Goal: Task Accomplishment & Management: Complete application form

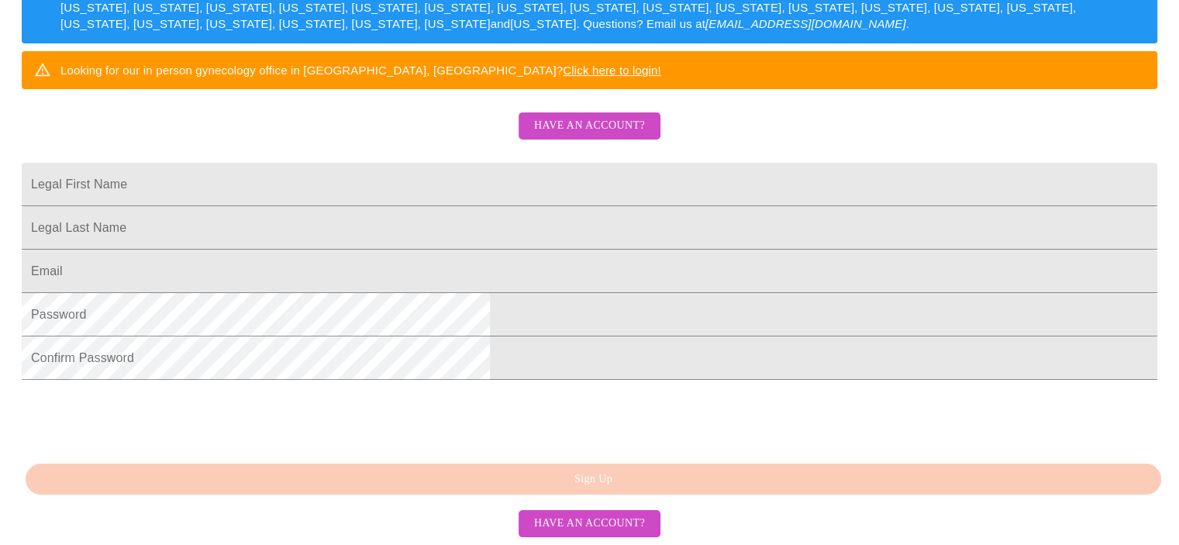
scroll to position [400, 0]
click at [459, 163] on input "Legal First Name" at bounding box center [589, 184] width 1135 height 43
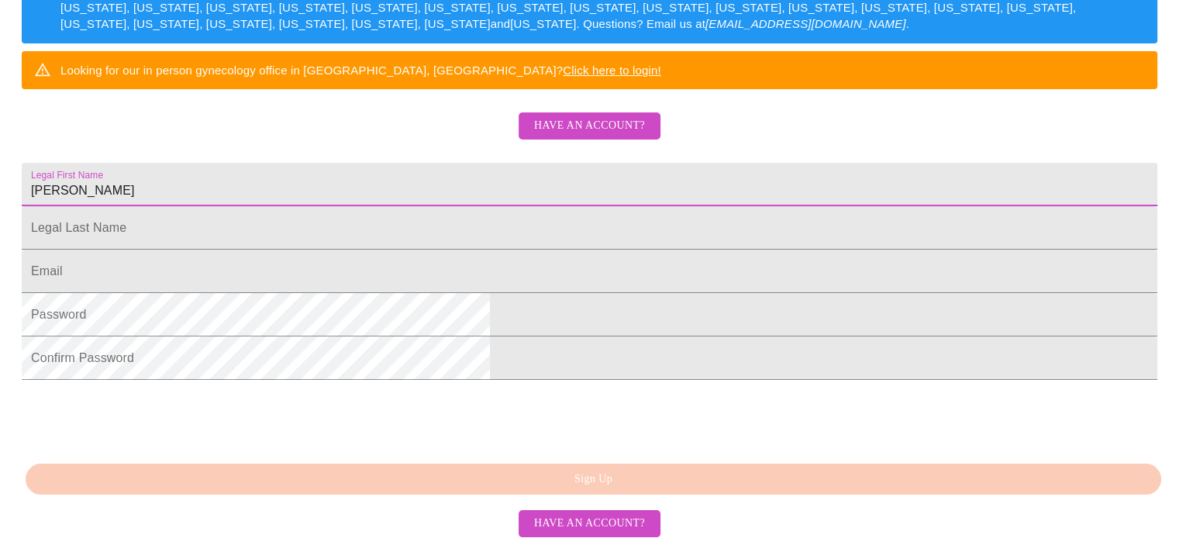
type input "[PERSON_NAME]"
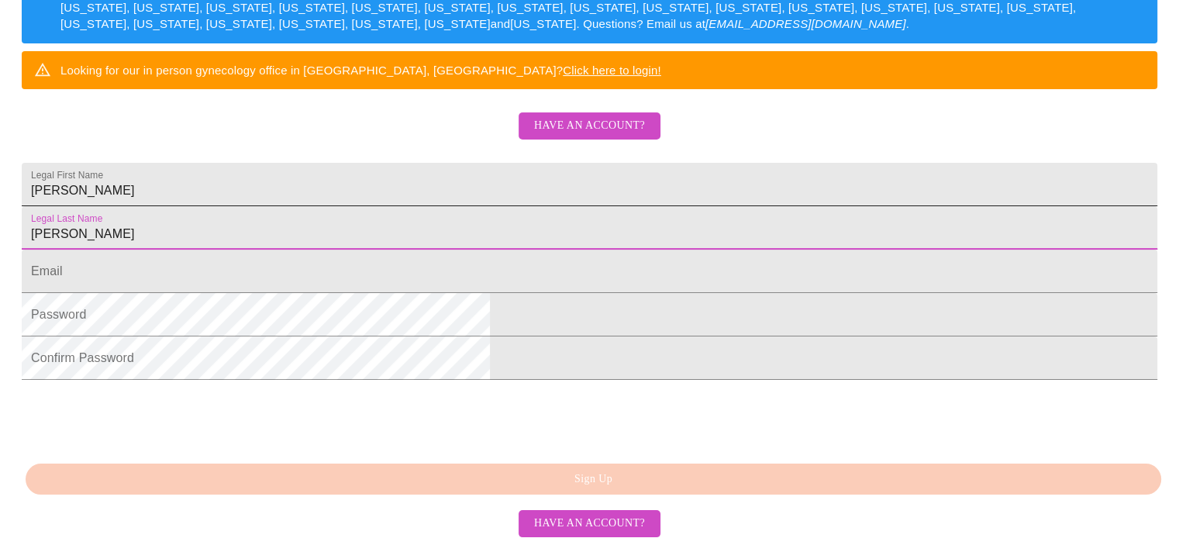
type input "[PERSON_NAME]"
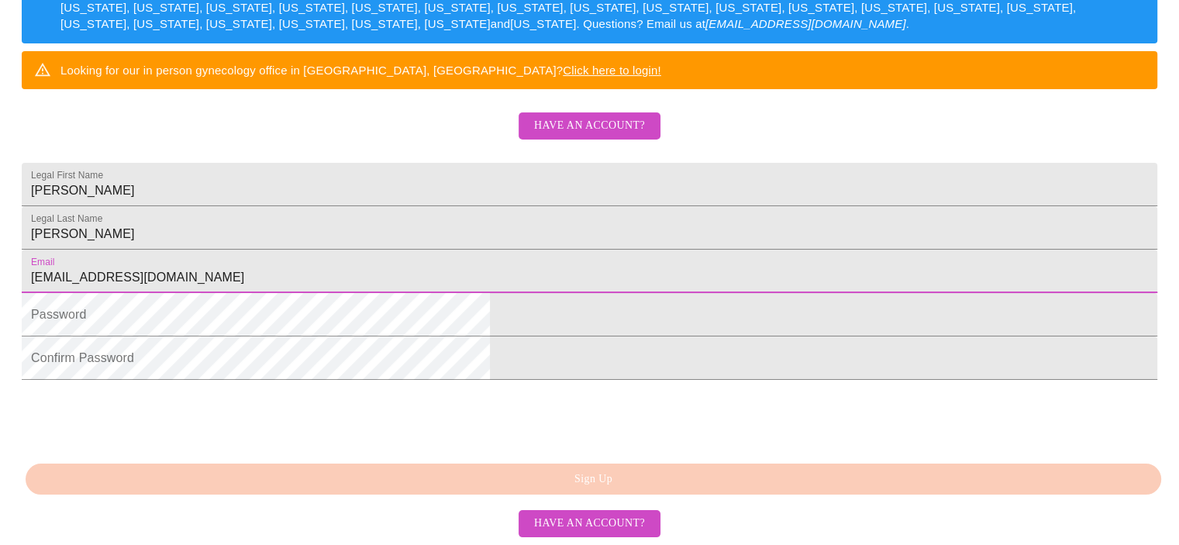
type input "[EMAIL_ADDRESS][DOMAIN_NAME]"
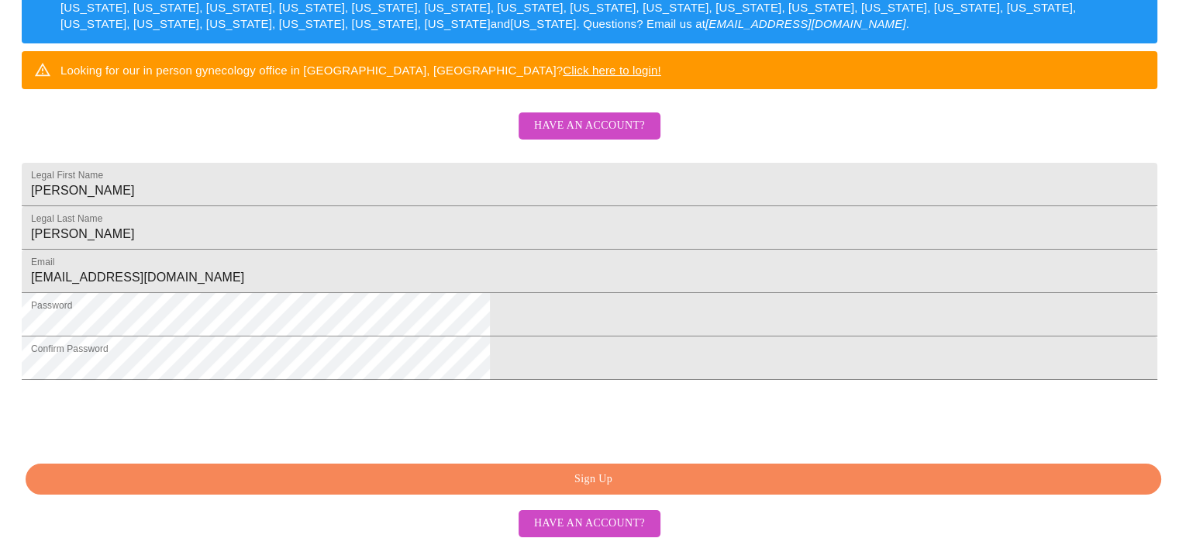
click at [613, 475] on span "Sign Up" at bounding box center [593, 479] width 1100 height 19
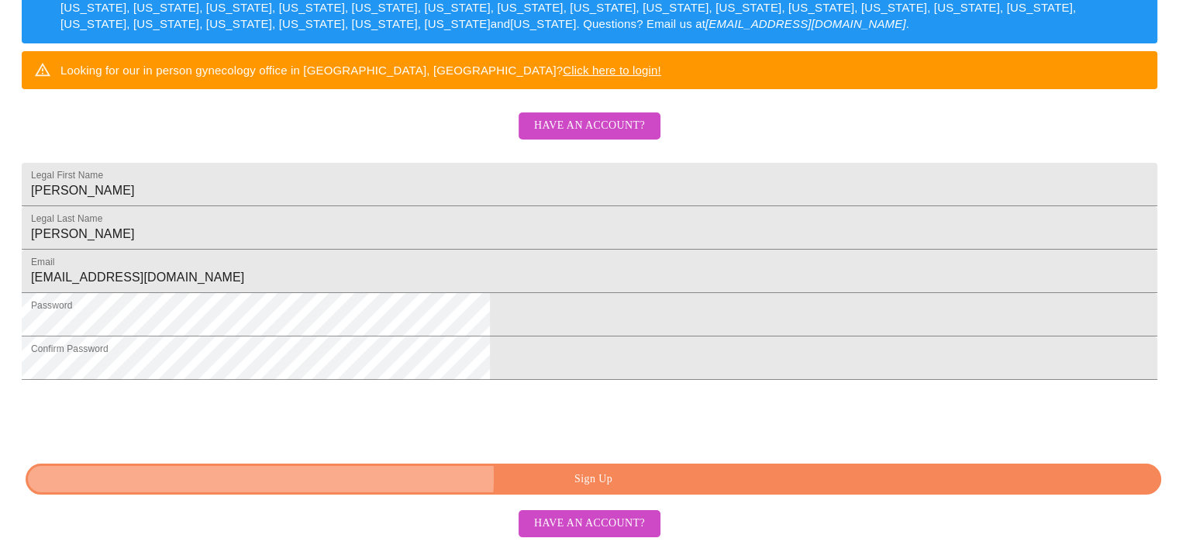
click at [593, 478] on span "Sign Up" at bounding box center [593, 479] width 1100 height 19
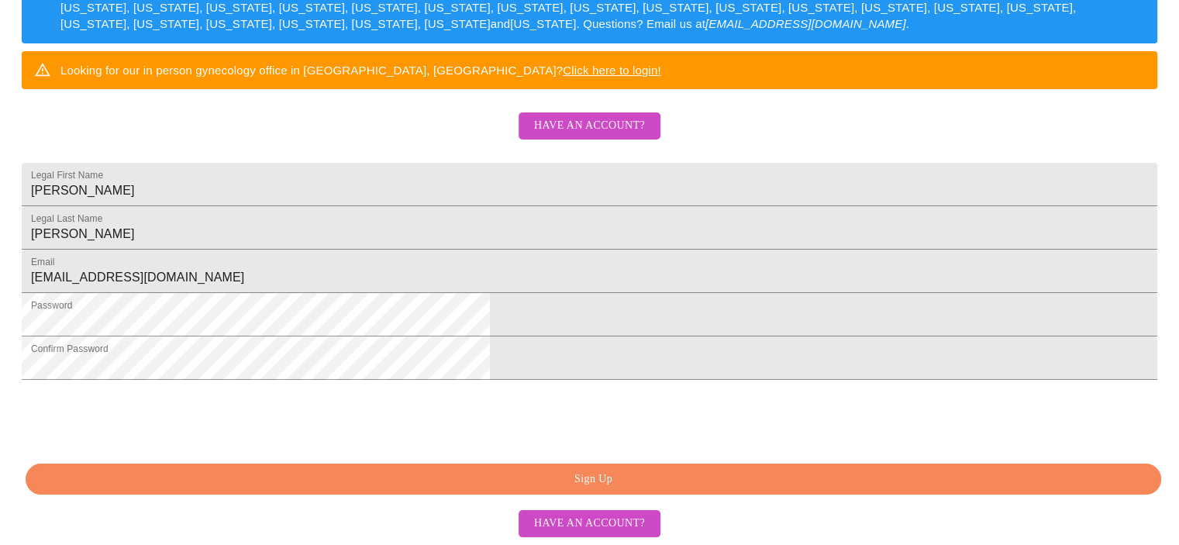
click at [713, 493] on button "Sign Up" at bounding box center [593, 479] width 1135 height 32
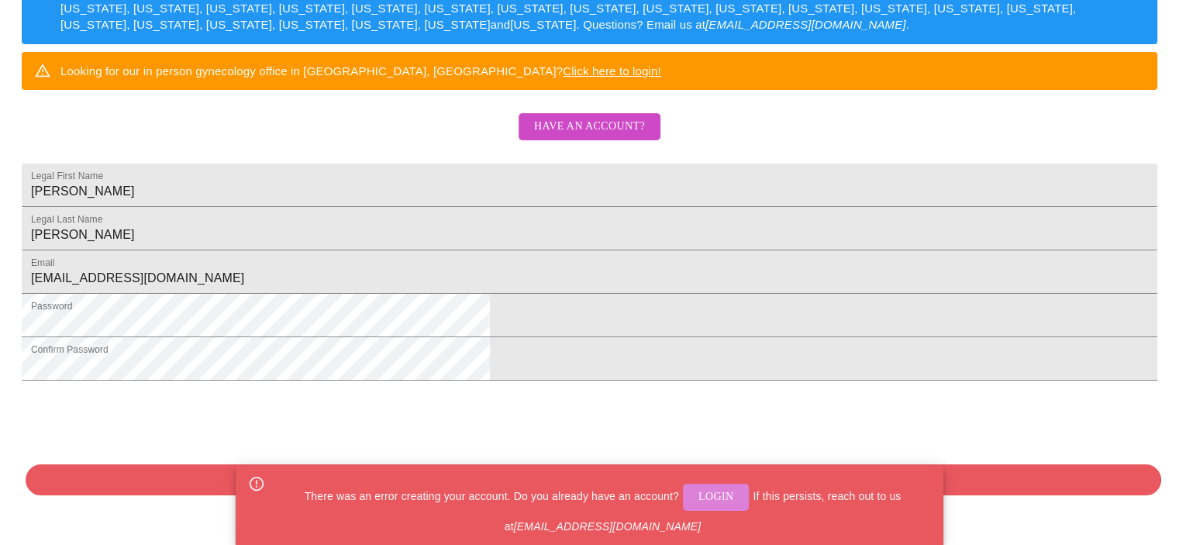
click at [721, 498] on span "Login" at bounding box center [716, 497] width 36 height 19
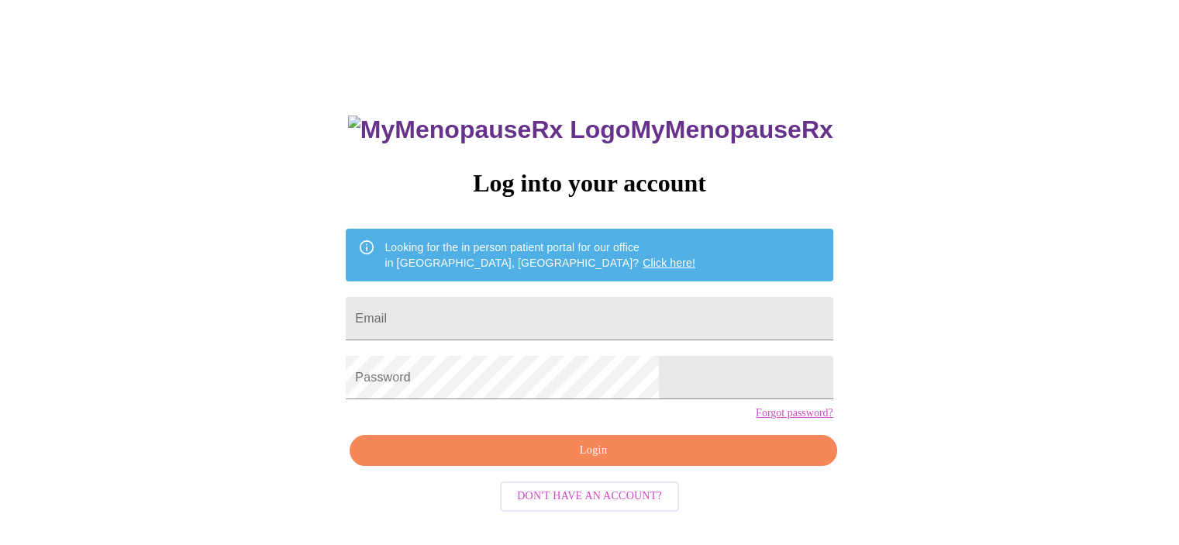
drag, startPoint x: 658, startPoint y: 117, endPoint x: 533, endPoint y: 121, distance: 124.8
click at [533, 121] on div "MyMenopauseRx Log into your account Looking for the in person patient portal fo…" at bounding box center [589, 363] width 518 height 545
copy h3 "MyMenopauseRx"
